Goal: Task Accomplishment & Management: Manage account settings

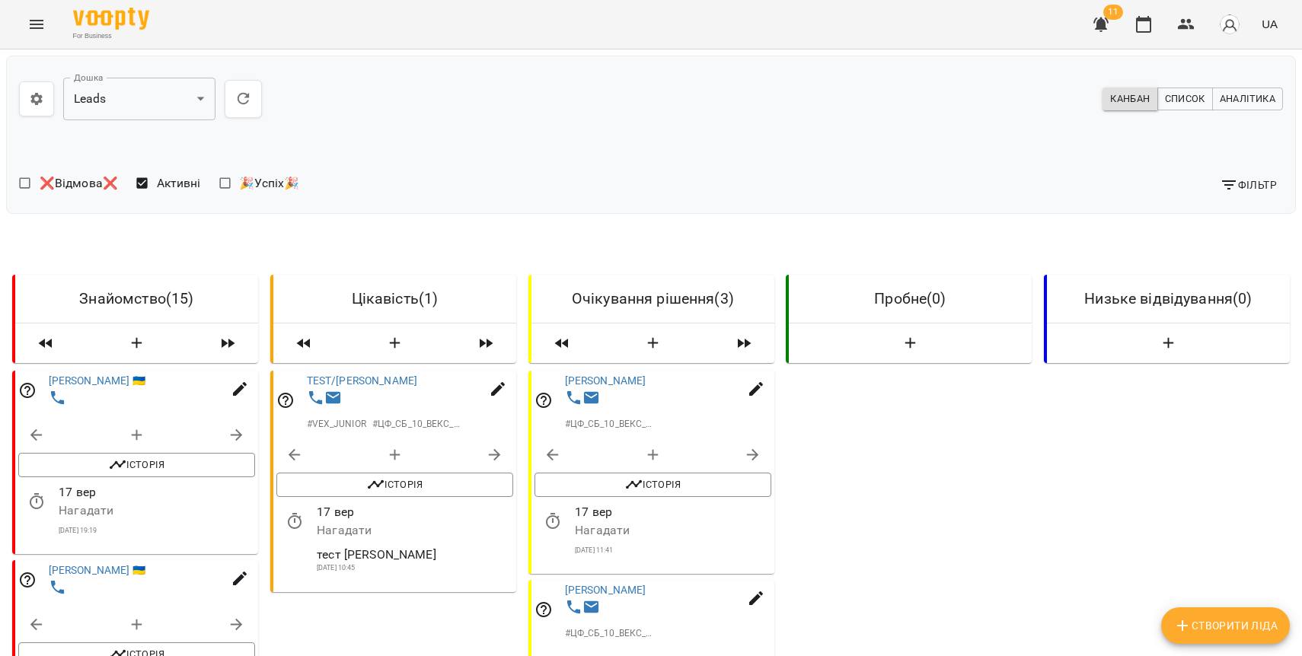
click at [43, 27] on icon "Menu" at bounding box center [36, 24] width 18 height 18
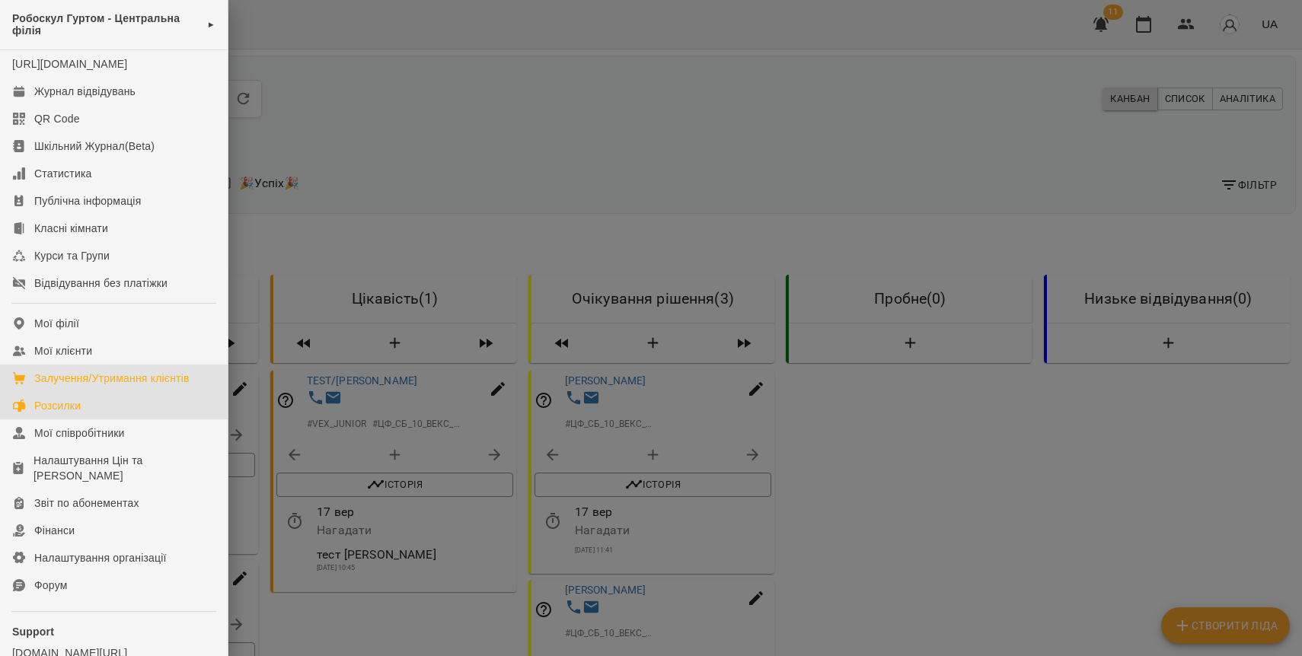
click at [81, 413] on div "Розсилки" at bounding box center [57, 405] width 46 height 15
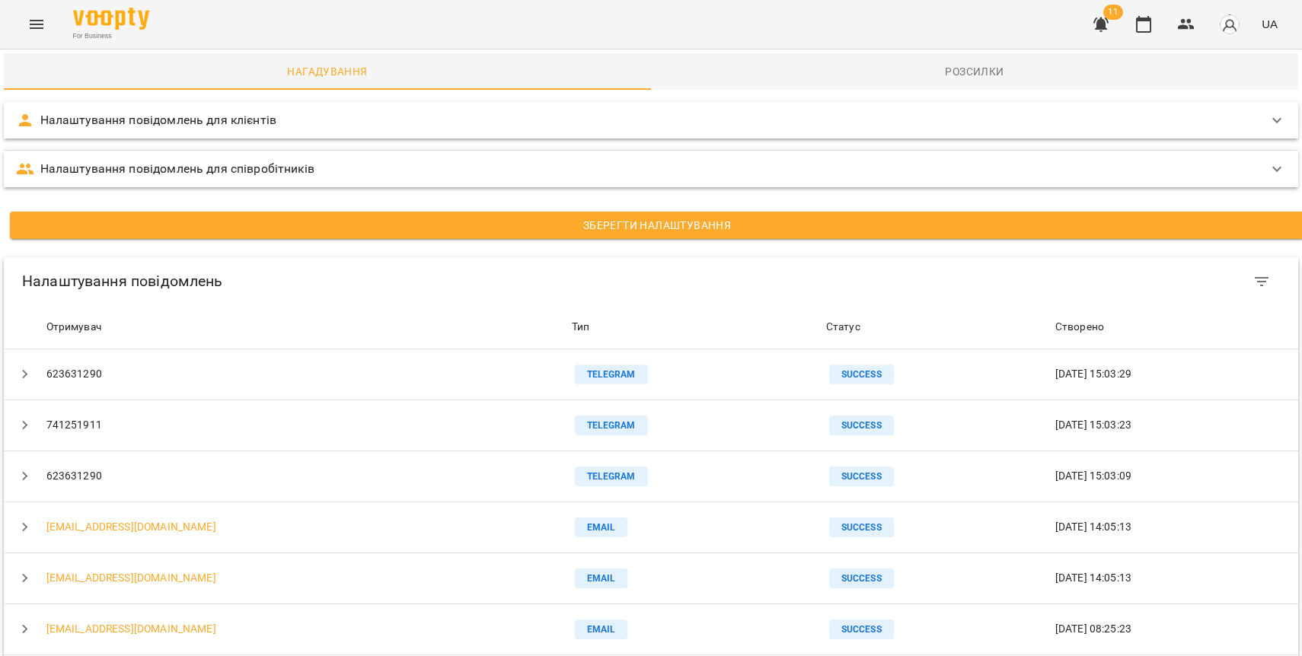
click at [126, 118] on p "Налаштування повідомлень для клієнтів" at bounding box center [158, 120] width 236 height 18
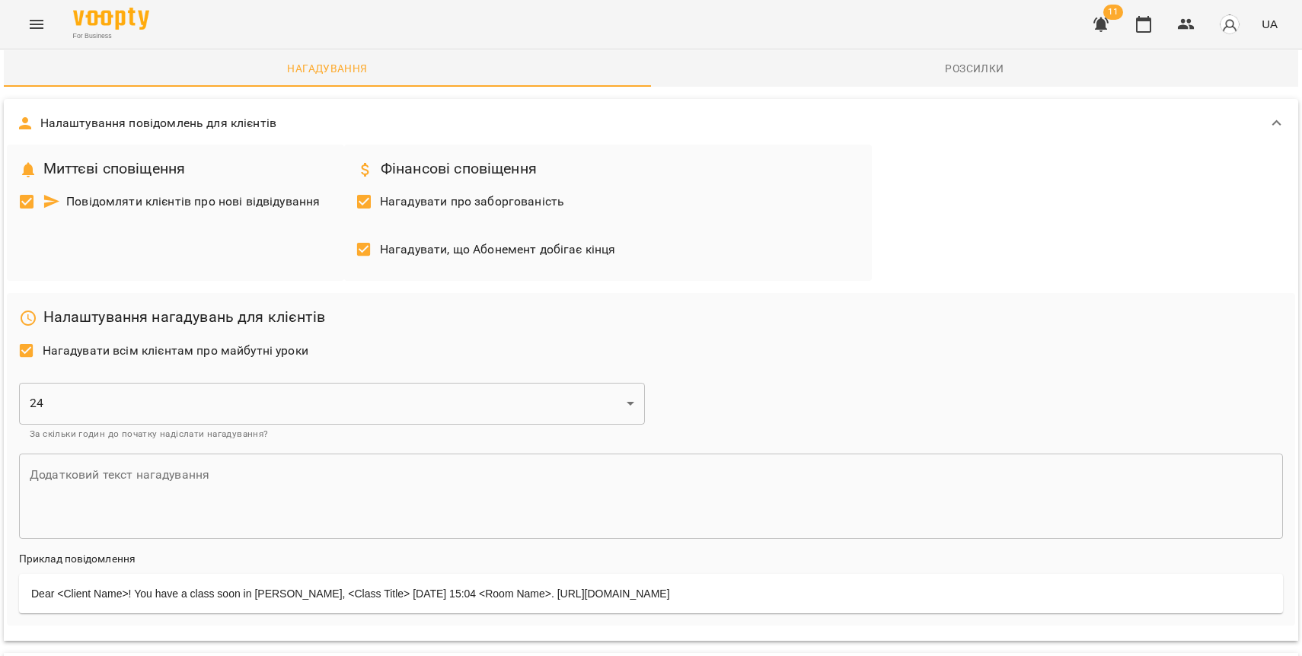
scroll to position [314, 0]
click at [272, 574] on div "Dear <Client Name>! You have a class soon in Робоскул Гуртом, <Class Title> Wed…" at bounding box center [651, 594] width 1264 height 40
drag, startPoint x: 279, startPoint y: 282, endPoint x: 161, endPoint y: 278, distance: 118.8
click at [161, 574] on div "Dear <Client Name>! You have a class soon in Робоскул Гуртом, <Class Title> Wed…" at bounding box center [651, 594] width 1264 height 40
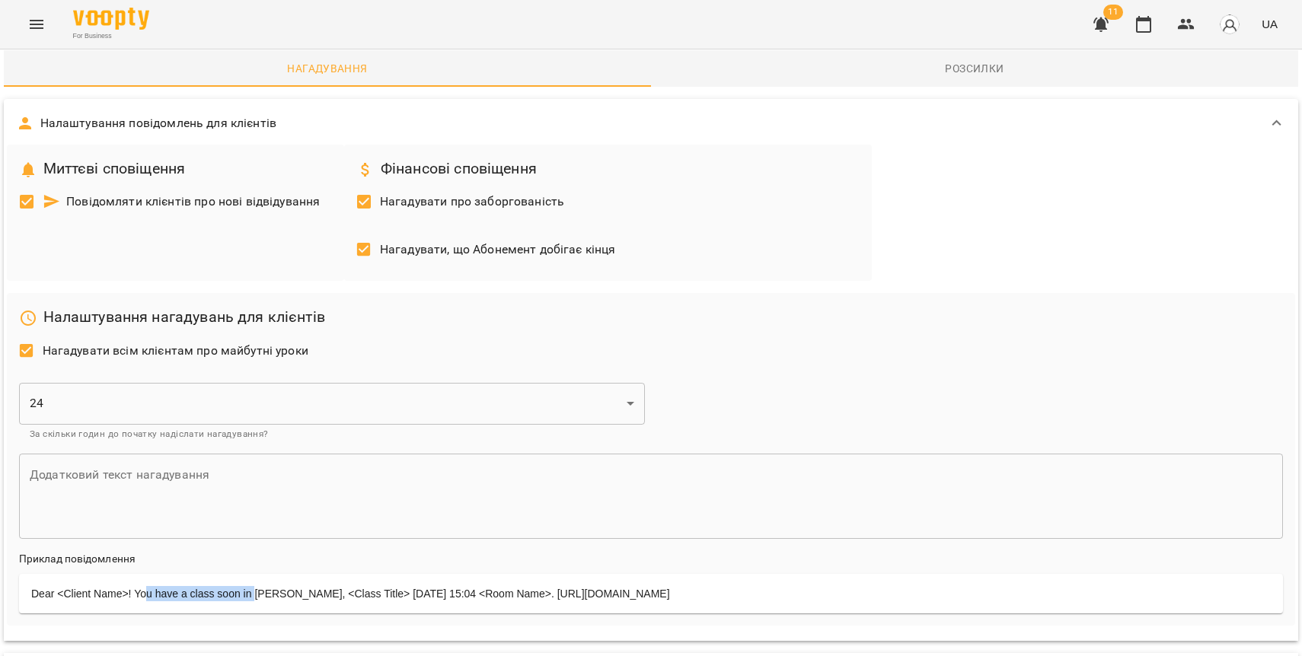
click at [33, 22] on icon "Menu" at bounding box center [36, 24] width 18 height 18
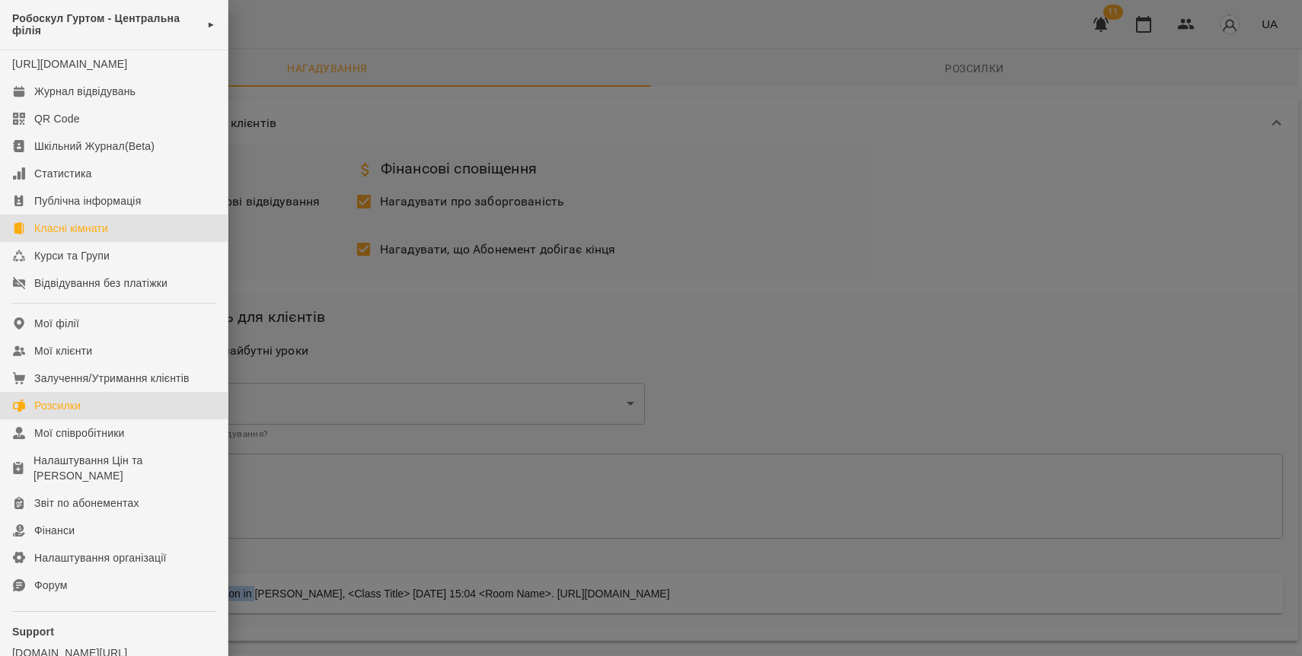
click at [82, 236] on div "Класні кімнати" at bounding box center [71, 228] width 74 height 15
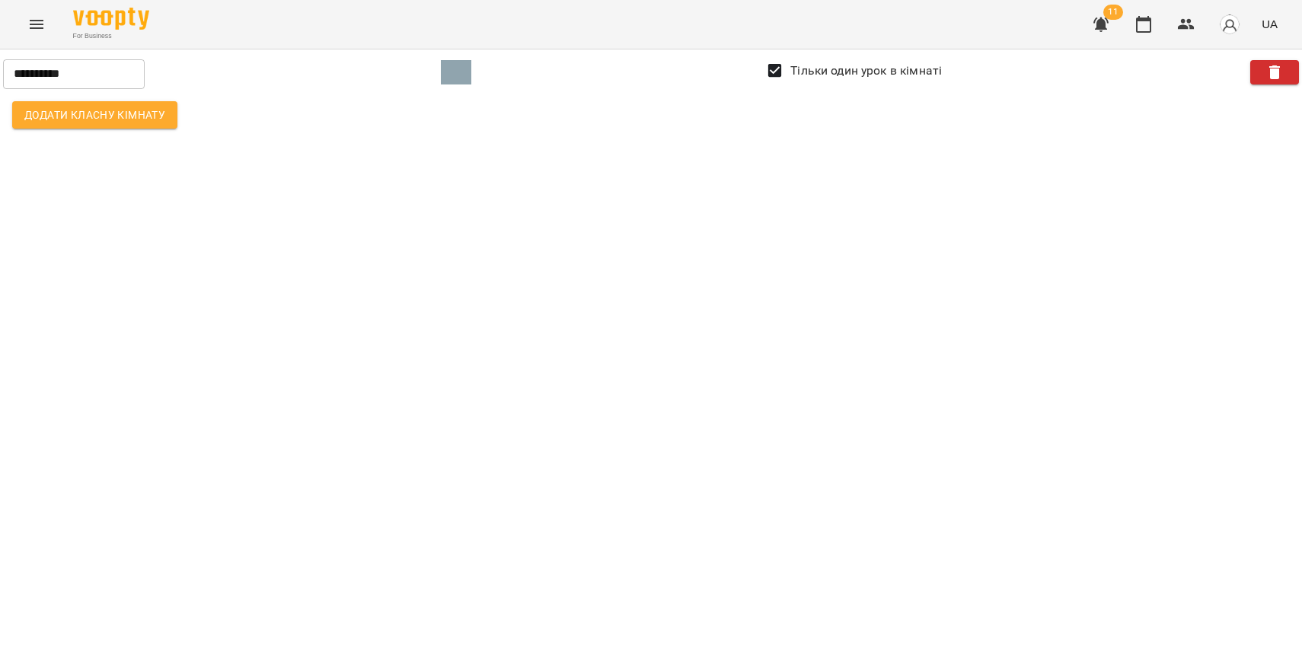
click at [27, 22] on button "Menu" at bounding box center [36, 24] width 37 height 37
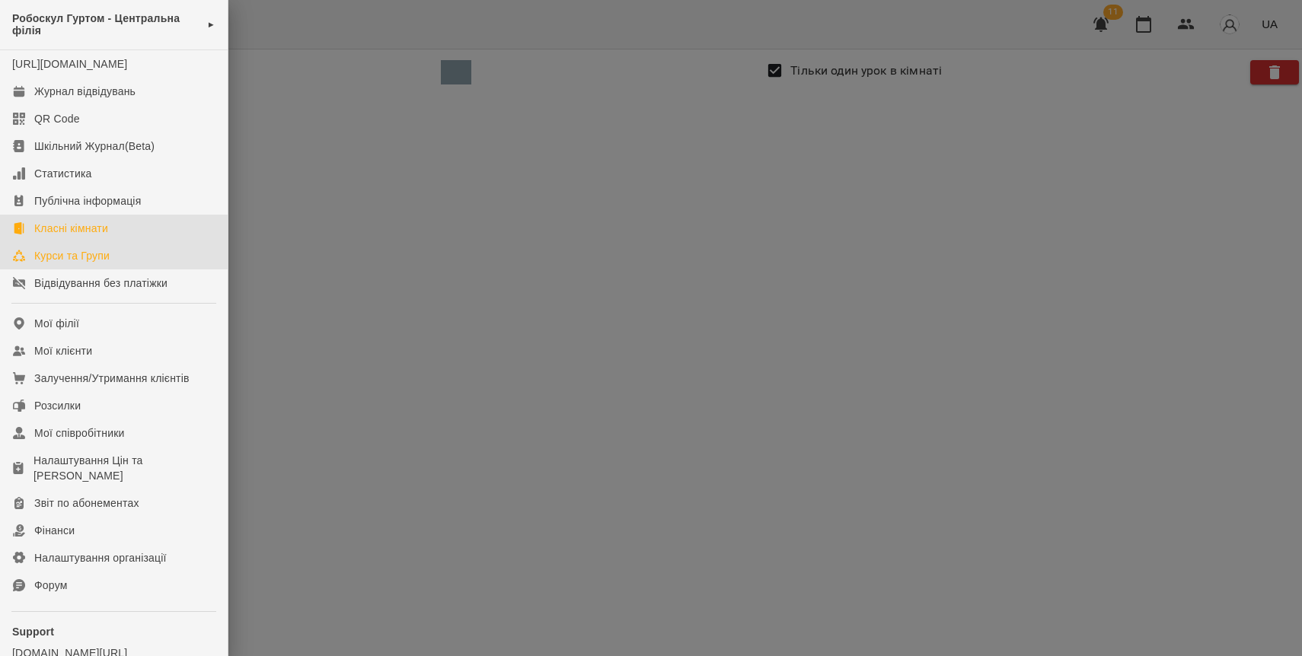
click at [56, 263] on div "Курси та Групи" at bounding box center [71, 255] width 75 height 15
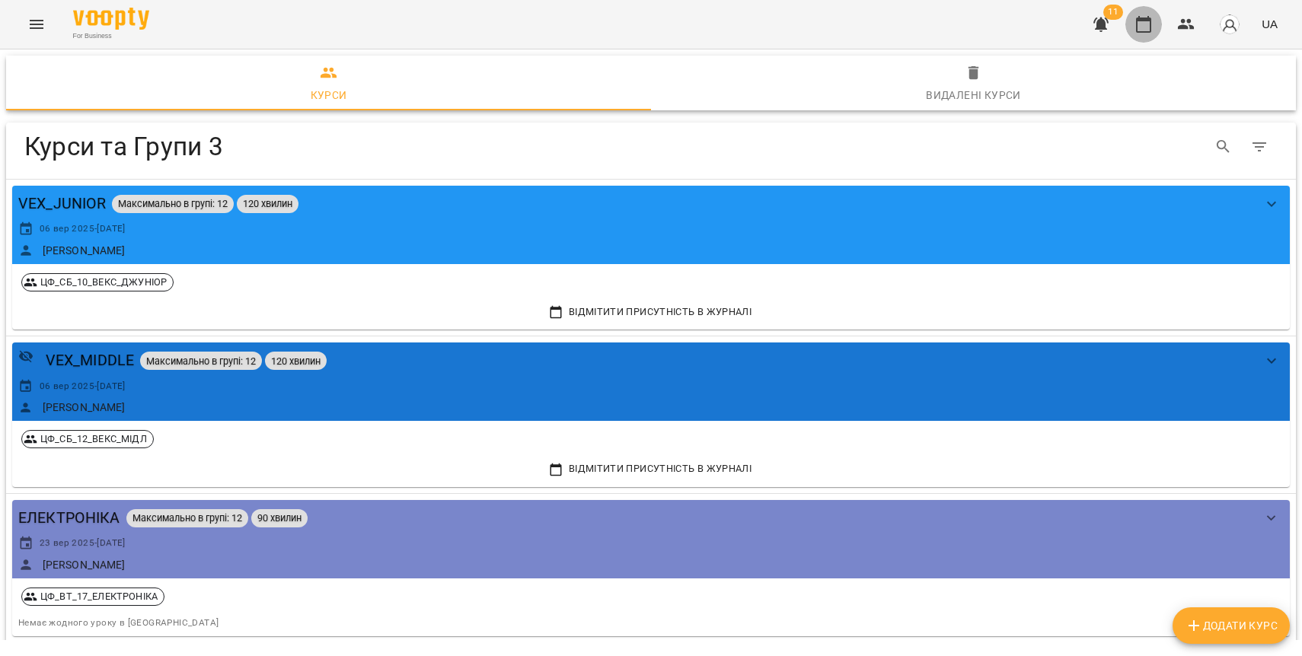
click at [1152, 28] on icon "button" at bounding box center [1143, 24] width 18 height 18
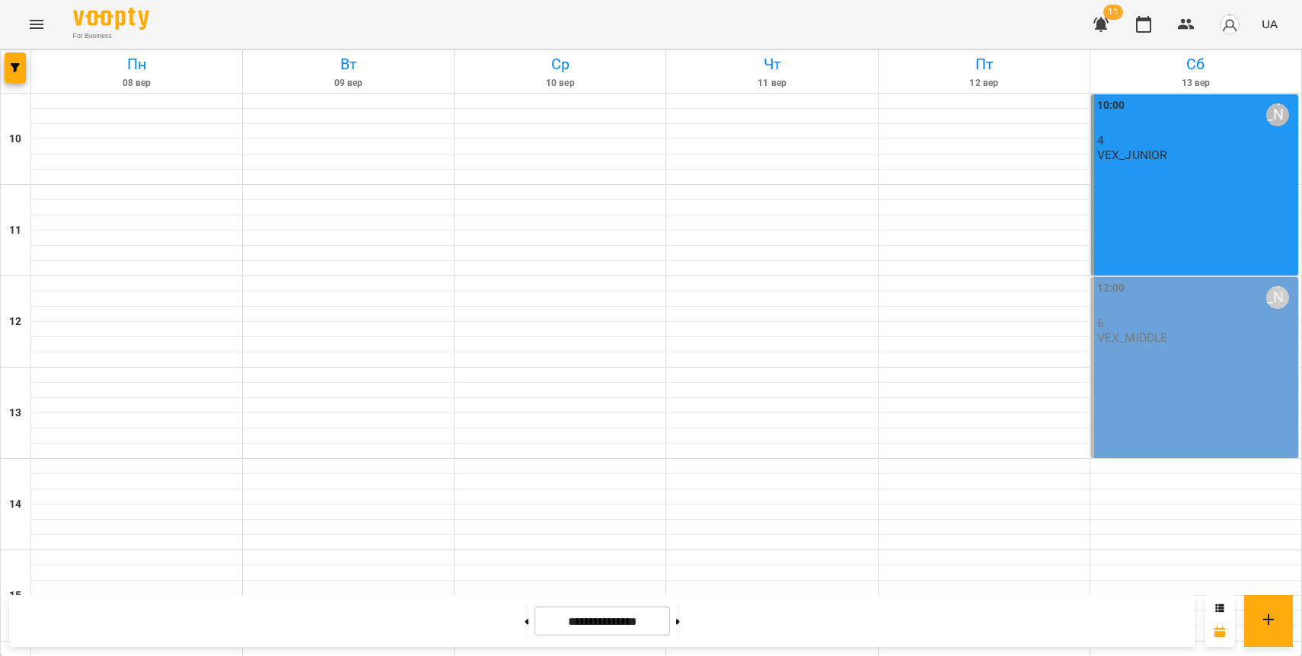
click at [1204, 158] on div "10:00 Карен Кочарін 4 VEX_JUNIOR" at bounding box center [1196, 129] width 198 height 65
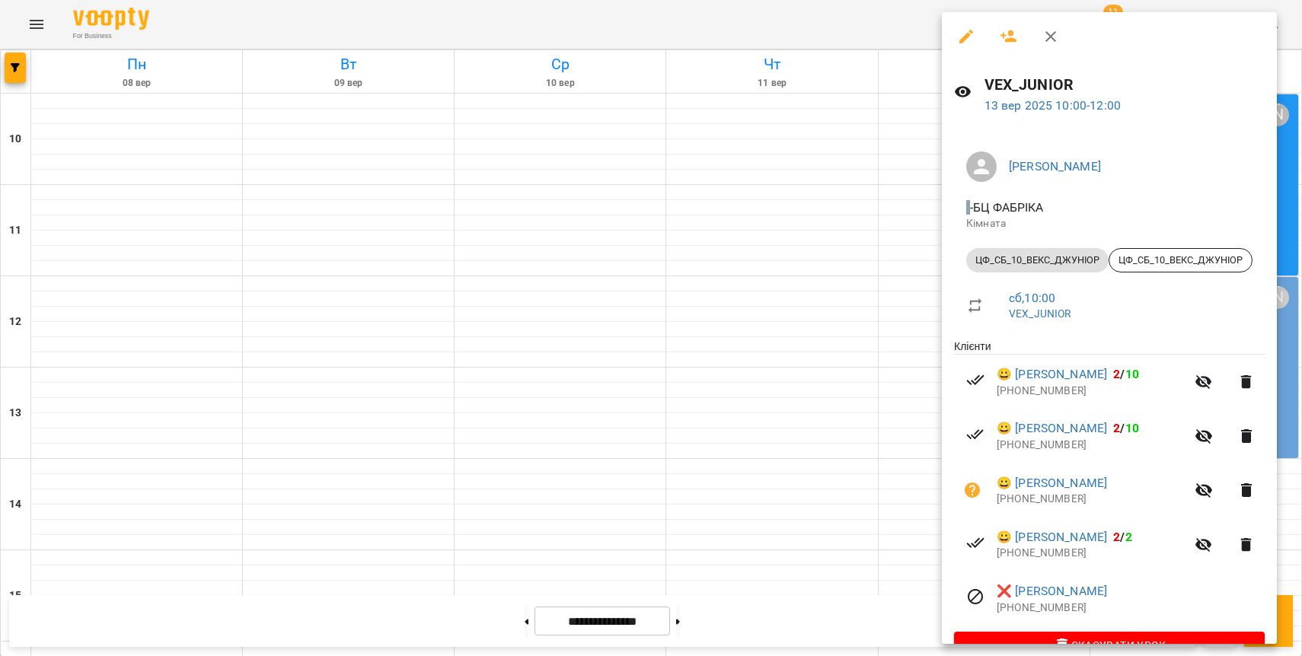
click at [966, 38] on icon "button" at bounding box center [966, 37] width 14 height 14
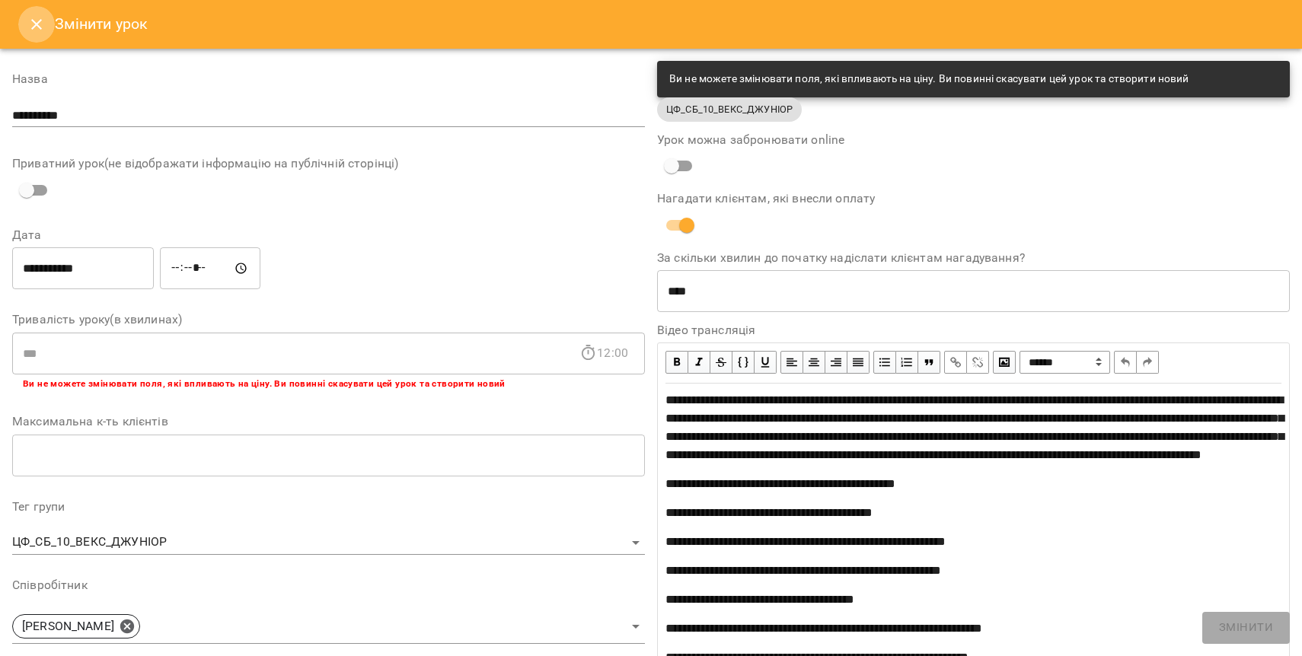
click at [30, 27] on icon "Close" at bounding box center [36, 24] width 18 height 18
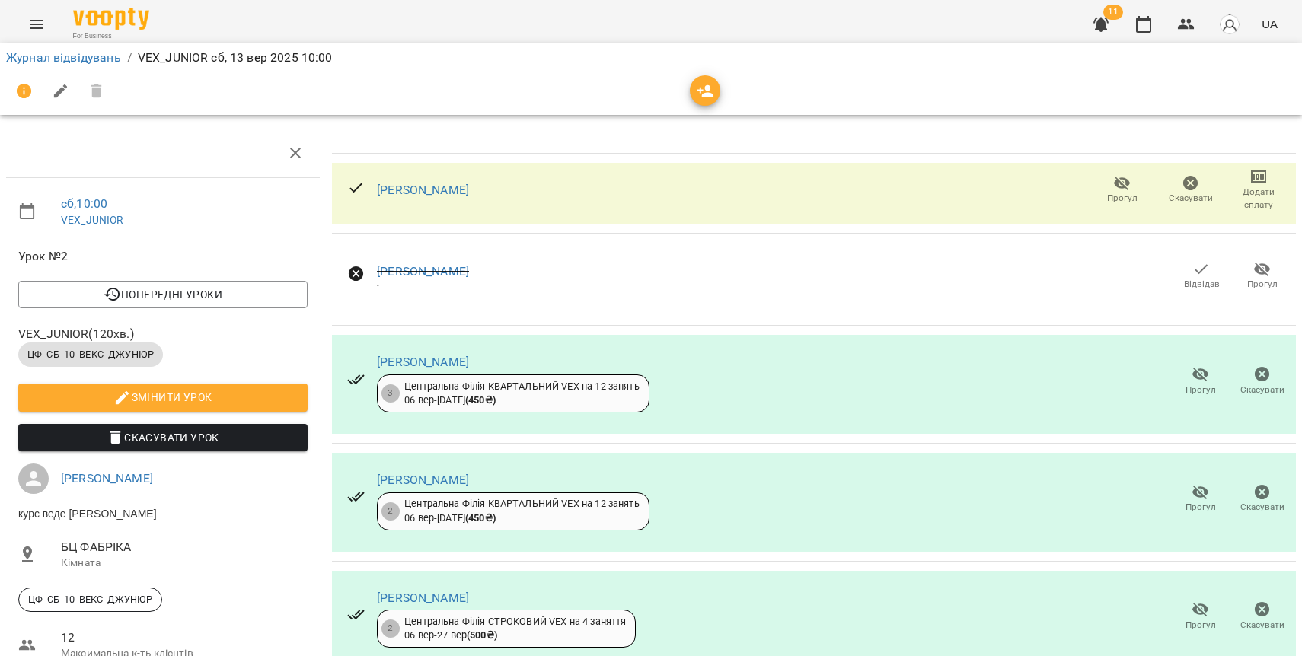
scroll to position [128, 0]
click at [426, 355] on link "[PERSON_NAME]" at bounding box center [423, 362] width 92 height 14
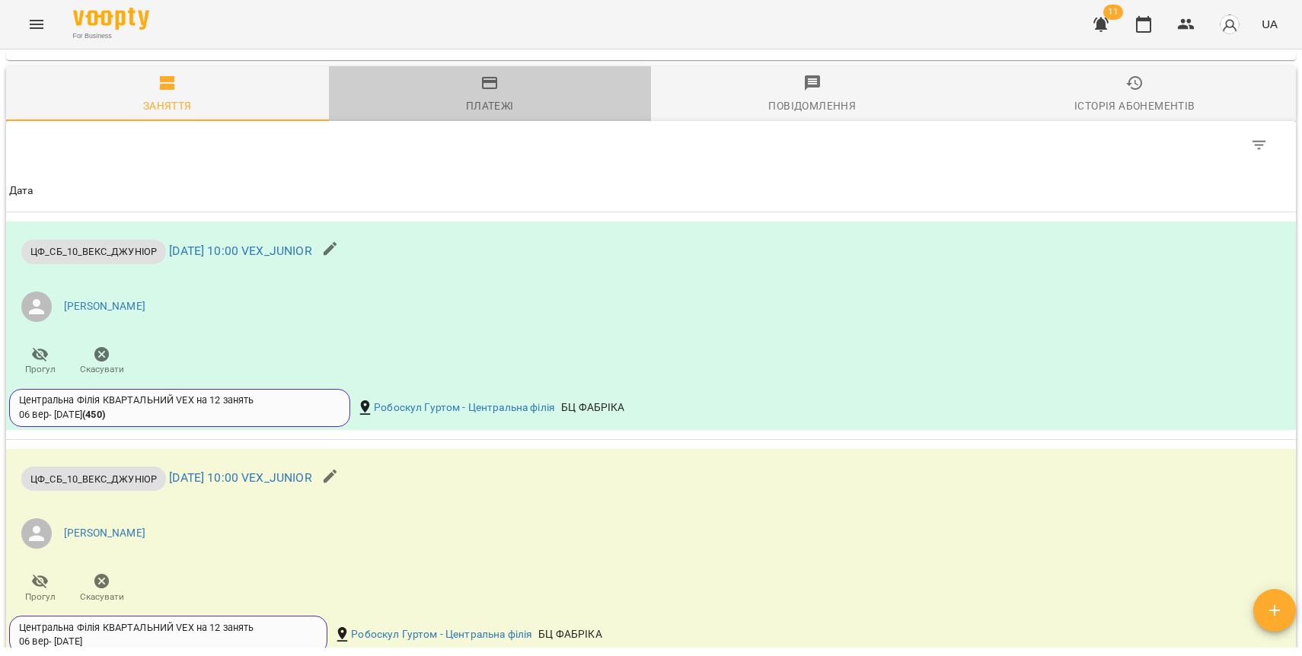
click at [482, 113] on div "Платежі" at bounding box center [490, 106] width 48 height 18
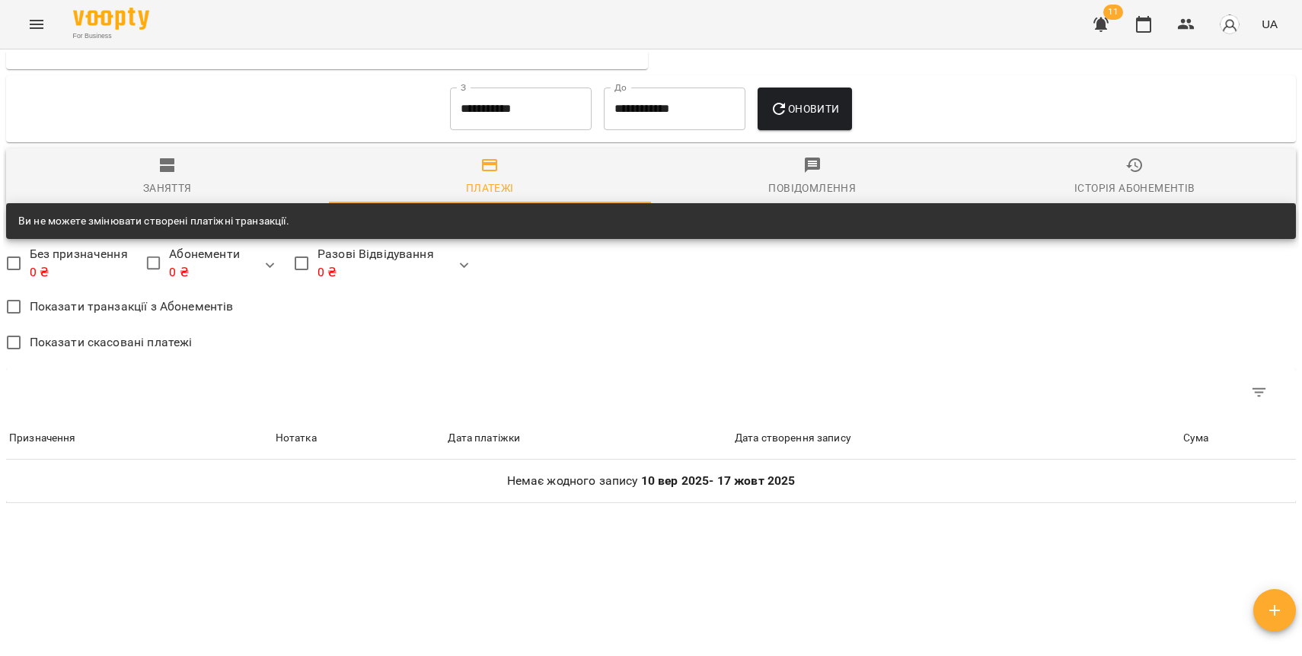
scroll to position [1026, 0]
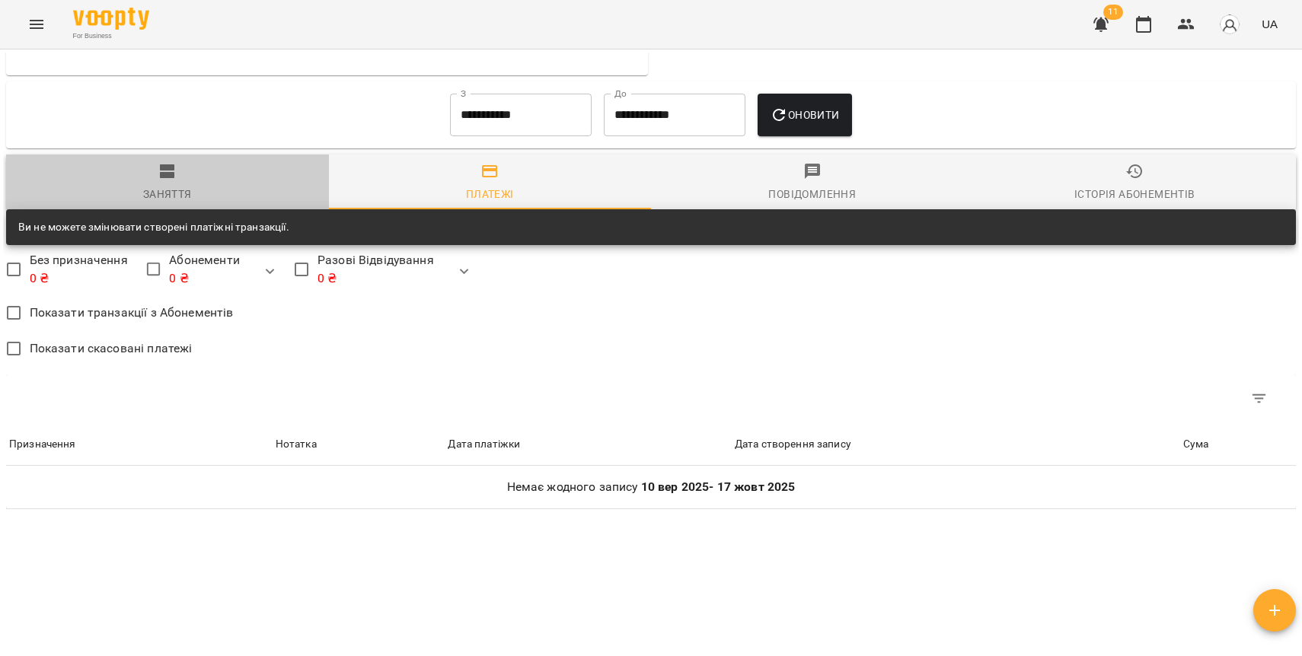
click at [114, 190] on span "Заняття" at bounding box center [167, 182] width 305 height 41
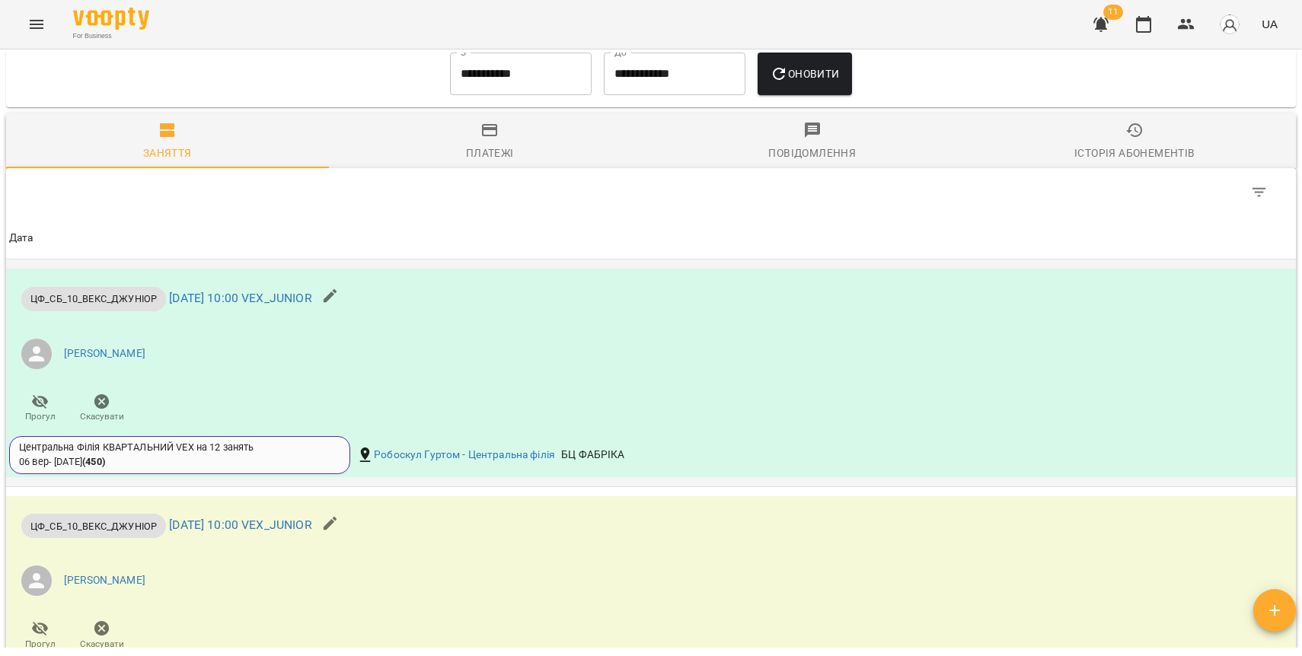
scroll to position [1043, 0]
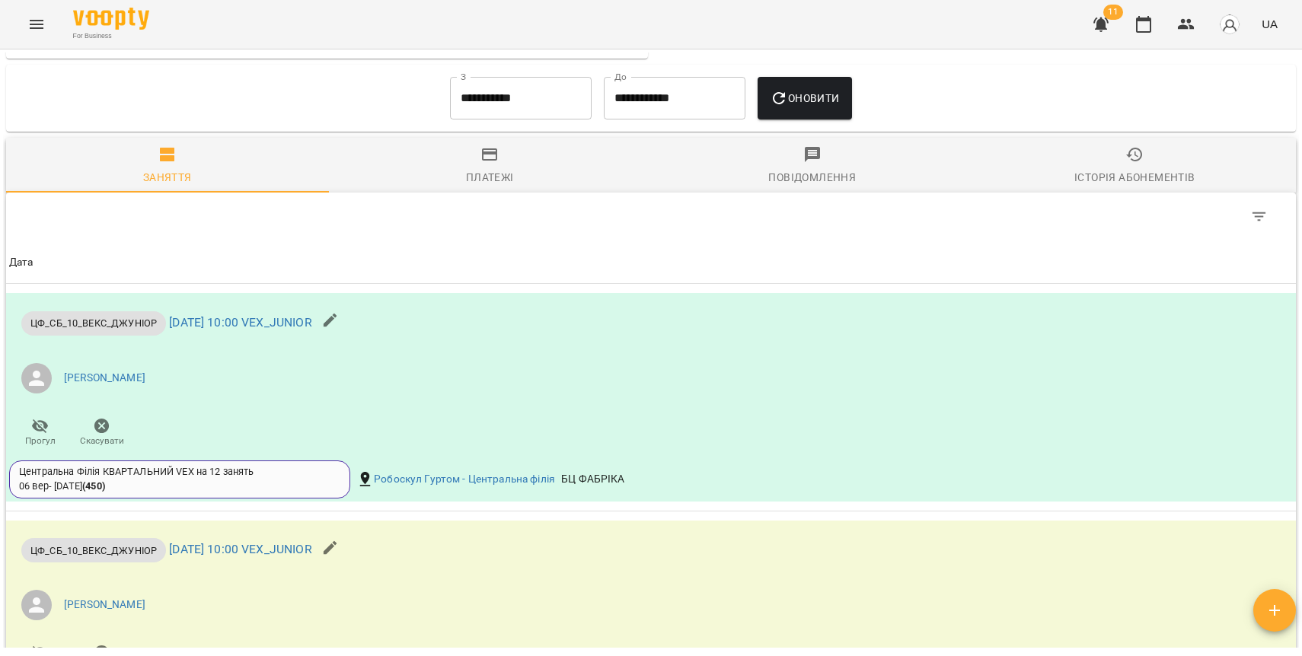
click at [493, 170] on span "Платежі" at bounding box center [490, 165] width 305 height 41
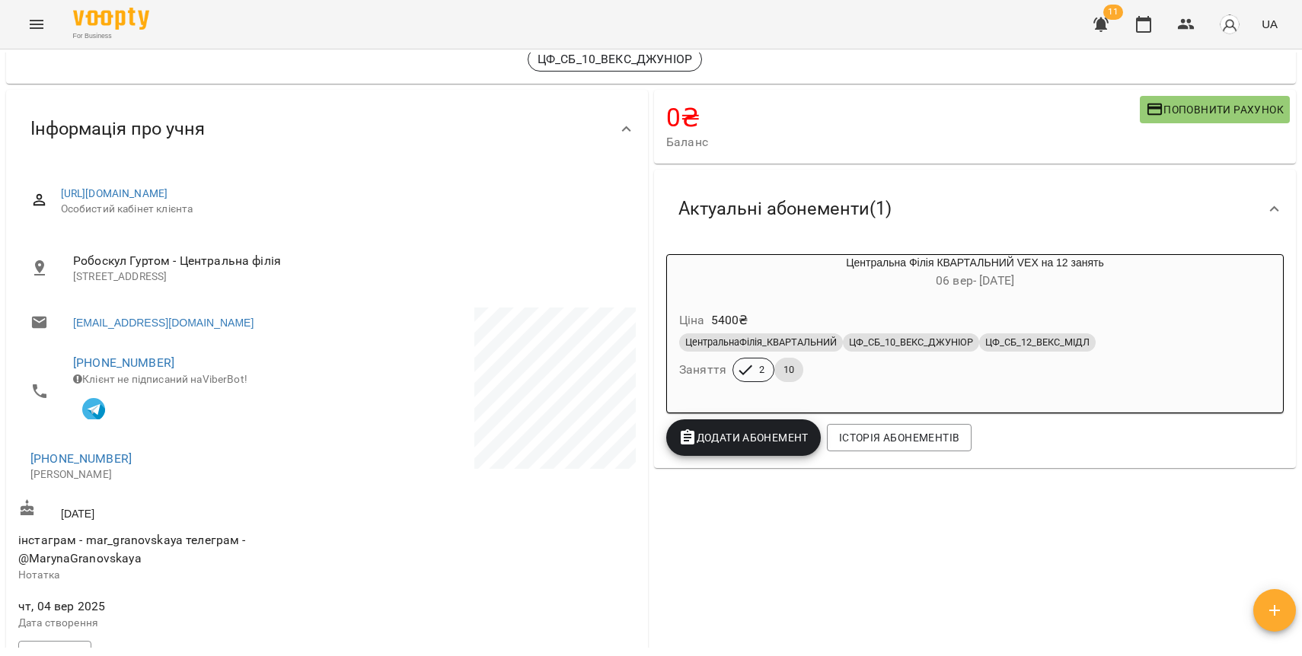
scroll to position [0, 0]
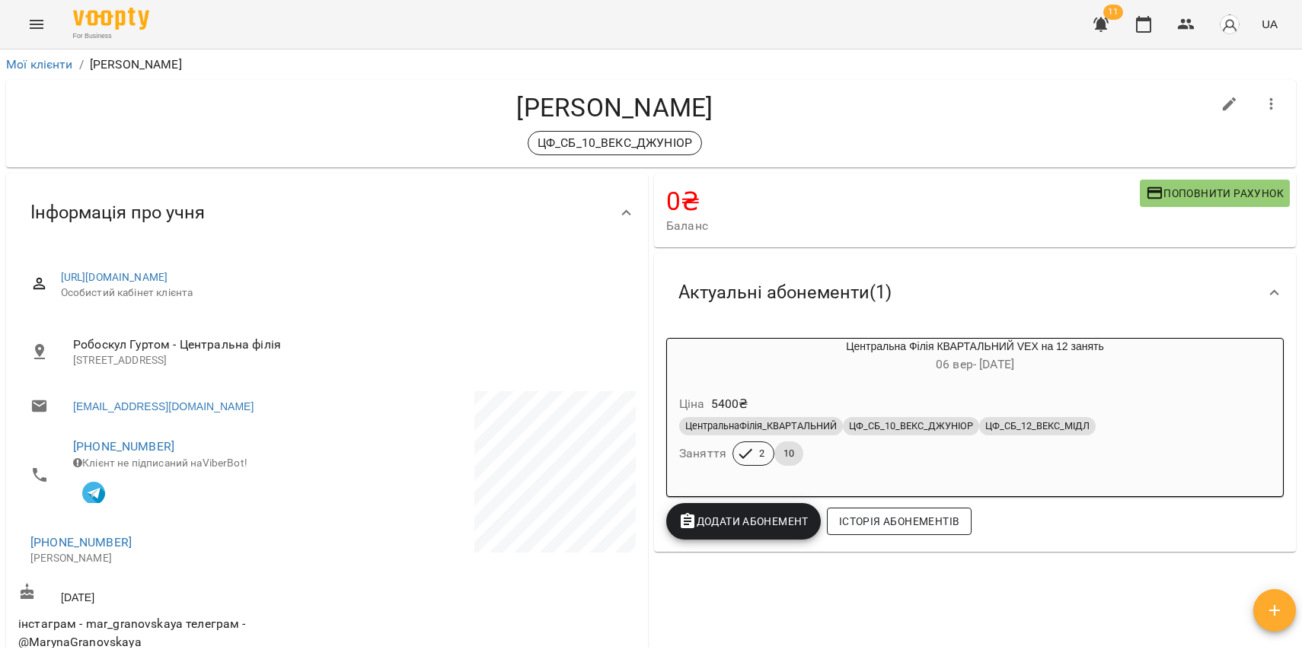
click at [889, 512] on button "Історія абонементів" at bounding box center [899, 521] width 145 height 27
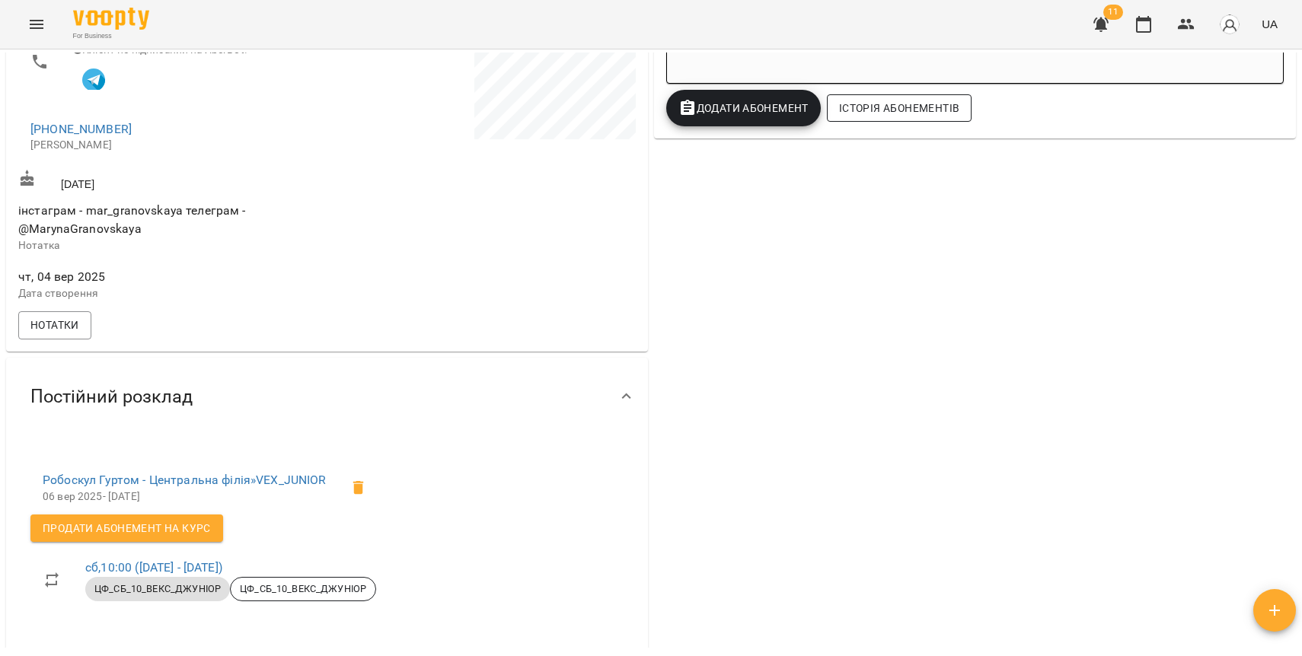
scroll to position [922, 0]
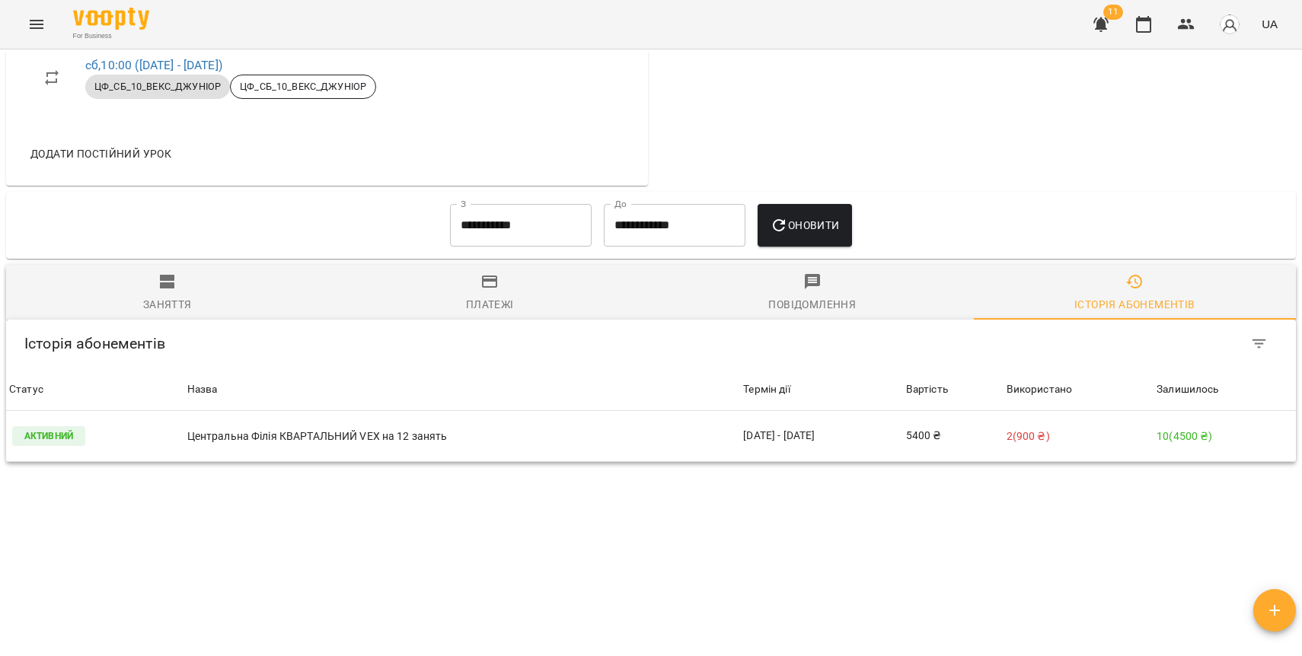
click at [505, 295] on div "Платежі" at bounding box center [490, 304] width 48 height 18
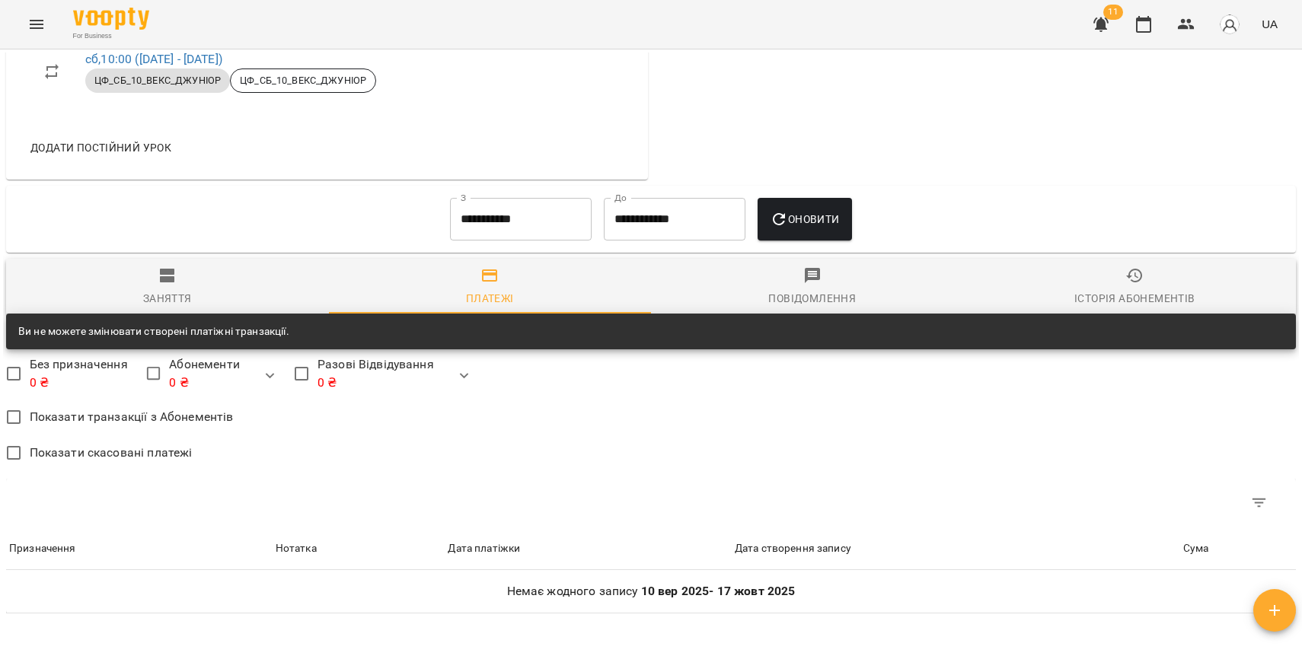
click at [1112, 266] on span "Історія абонементів" at bounding box center [1135, 286] width 305 height 41
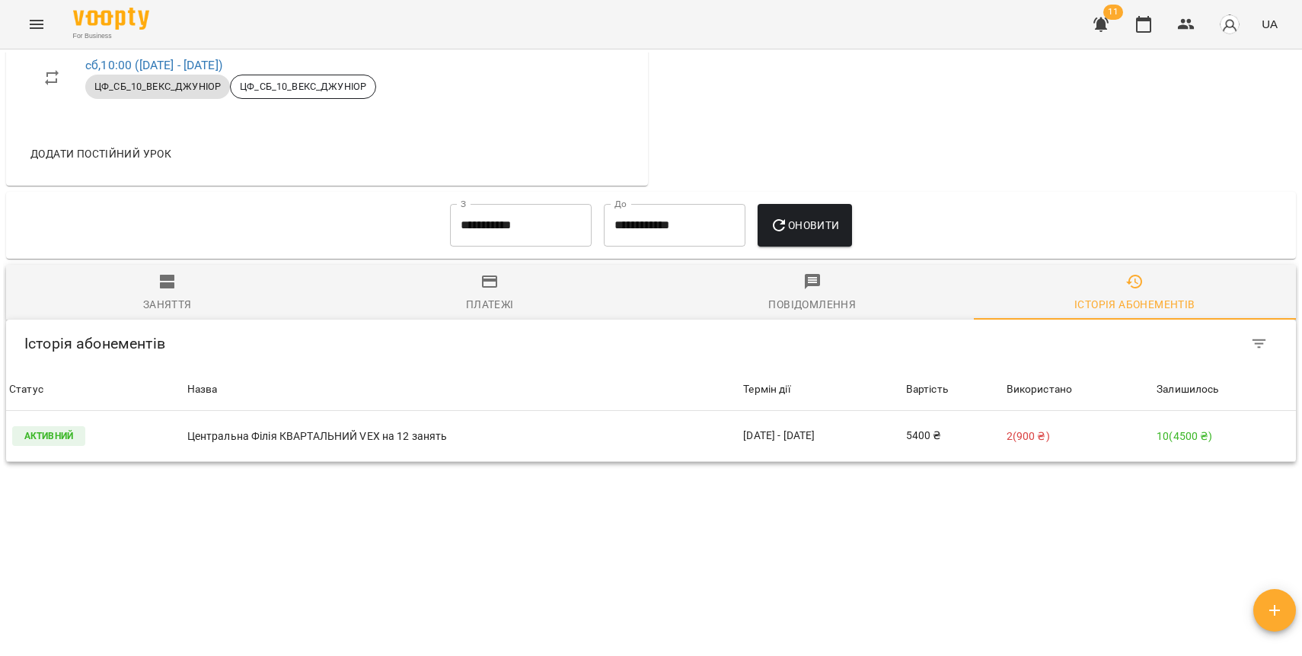
scroll to position [0, 0]
